Goal: Transaction & Acquisition: Purchase product/service

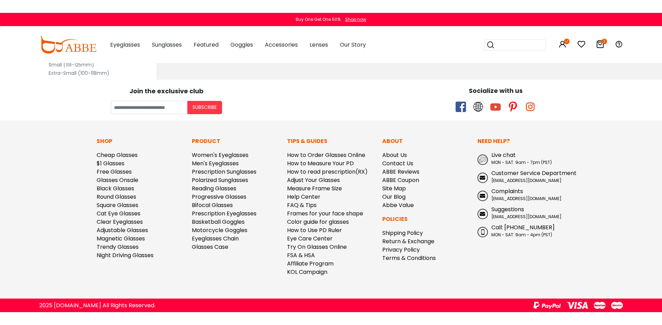
scroll to position [289, 0]
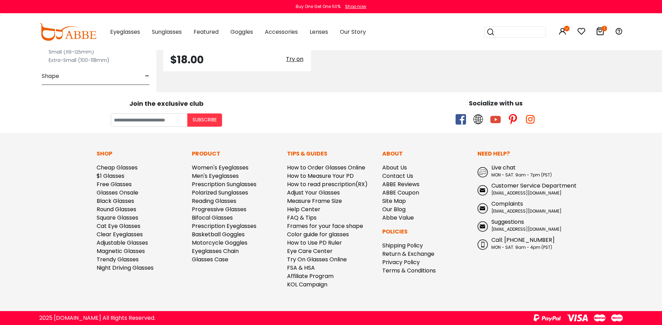
click at [65, 35] on img at bounding box center [67, 31] width 57 height 17
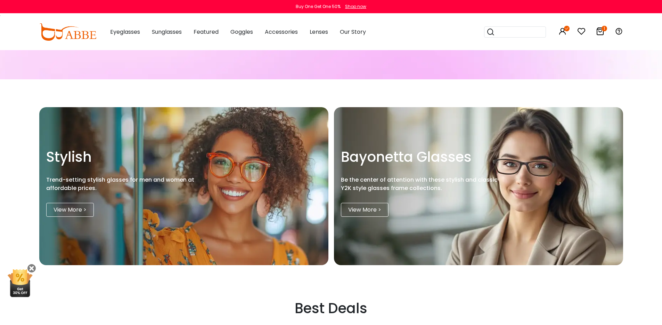
scroll to position [766, 0]
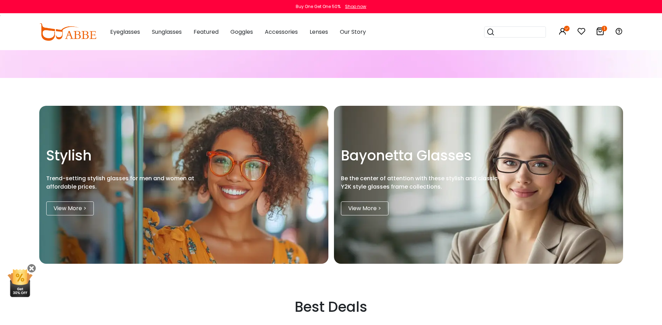
click at [79, 209] on link "View More >" at bounding box center [70, 208] width 48 height 14
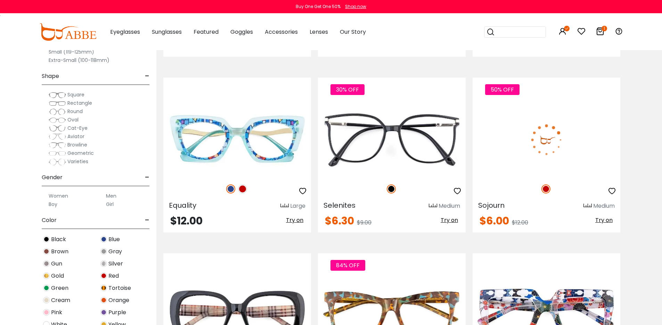
scroll to position [1201, 0]
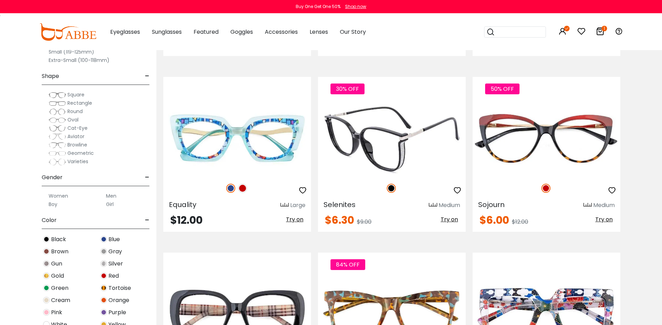
click at [386, 161] on img at bounding box center [392, 139] width 148 height 74
click at [405, 154] on img at bounding box center [392, 139] width 148 height 74
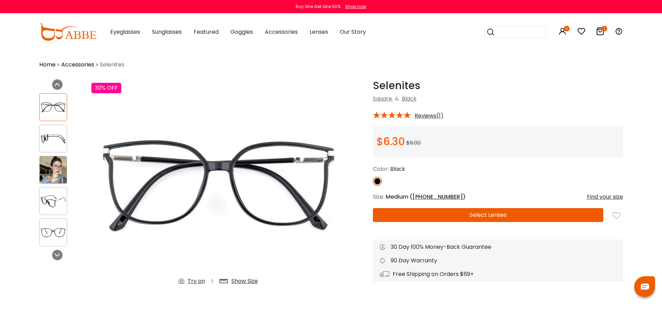
click at [51, 171] on img at bounding box center [53, 169] width 27 height 27
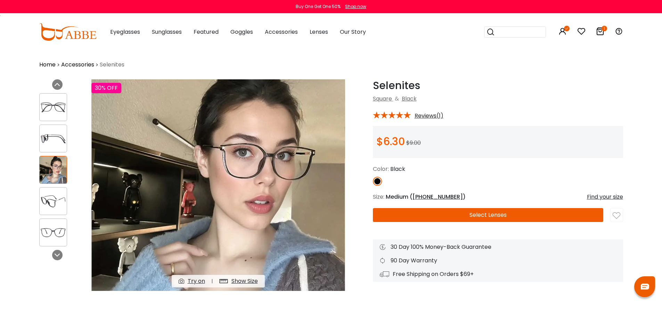
click at [474, 176] on div "Color: Black" at bounding box center [498, 175] width 250 height 21
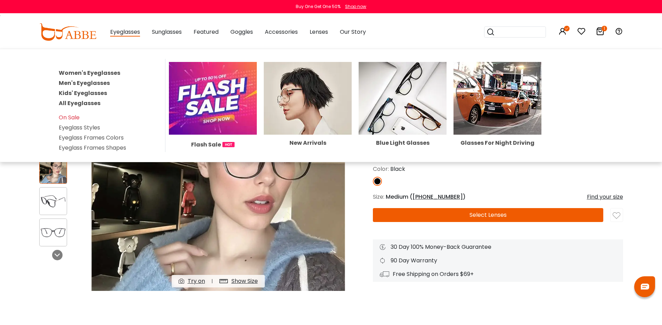
click at [312, 96] on img at bounding box center [308, 98] width 88 height 73
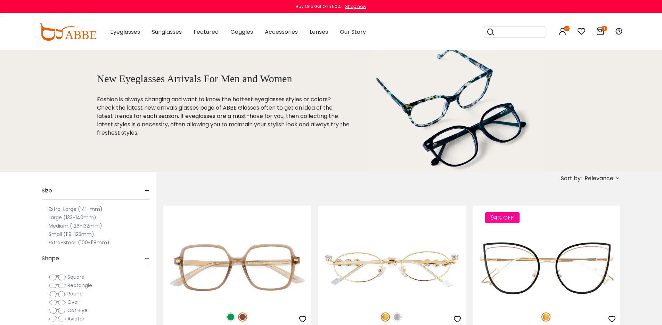
scroll to position [203, 0]
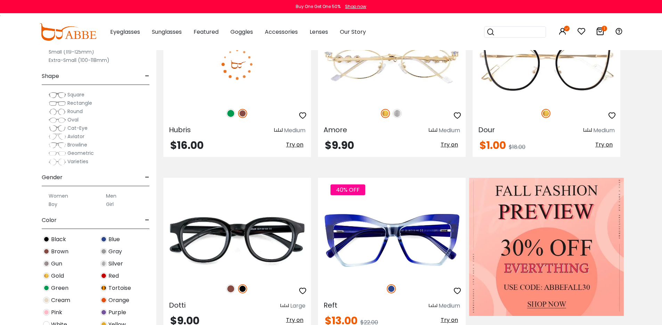
click at [233, 115] on img at bounding box center [230, 113] width 9 height 9
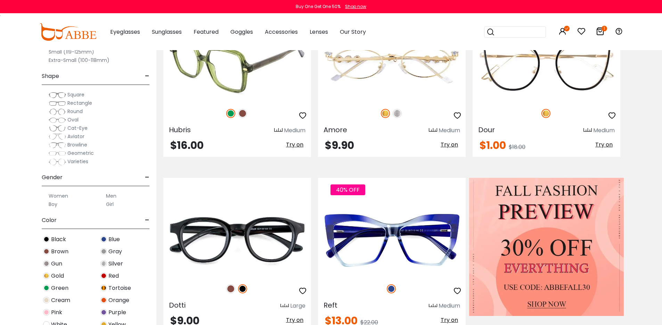
click at [254, 72] on img at bounding box center [237, 64] width 148 height 74
